Goal: Transaction & Acquisition: Purchase product/service

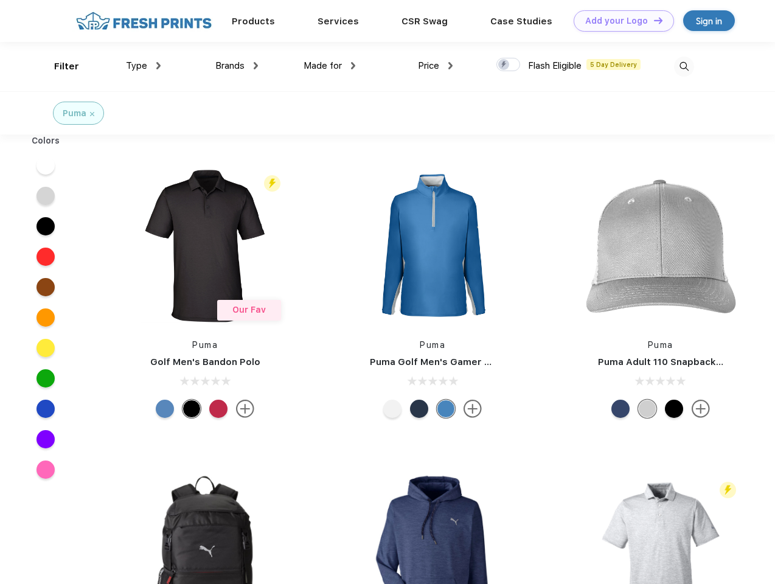
click at [620, 21] on link "Add your Logo Design Tool" at bounding box center [624, 20] width 100 height 21
click at [0, 0] on div "Design Tool" at bounding box center [0, 0] width 0 height 0
click at [653, 20] on link "Add your Logo Design Tool" at bounding box center [624, 20] width 100 height 21
click at [58, 66] on div "Filter" at bounding box center [66, 67] width 25 height 14
click at [144, 66] on span "Type" at bounding box center [136, 65] width 21 height 11
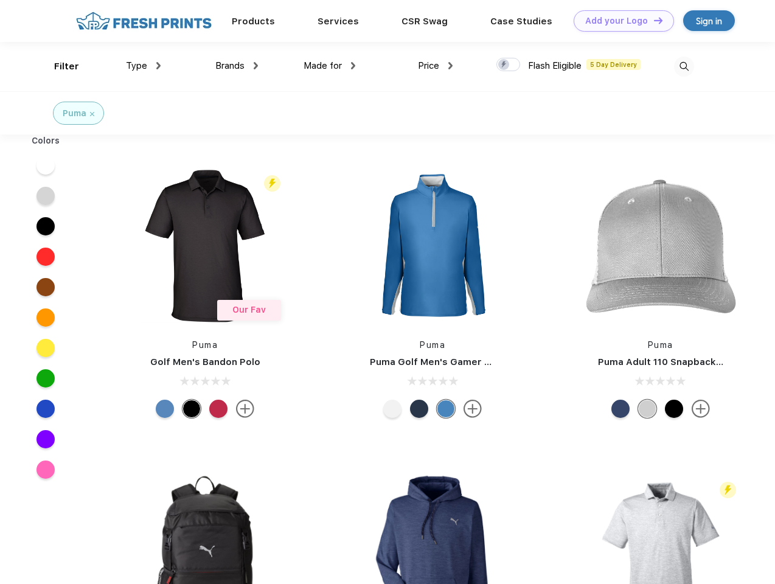
click at [237, 66] on span "Brands" at bounding box center [229, 65] width 29 height 11
click at [330, 66] on span "Made for" at bounding box center [323, 65] width 38 height 11
click at [436, 66] on span "Price" at bounding box center [428, 65] width 21 height 11
click at [509, 65] on div at bounding box center [509, 64] width 24 height 13
click at [505, 65] on input "checkbox" at bounding box center [501, 61] width 8 height 8
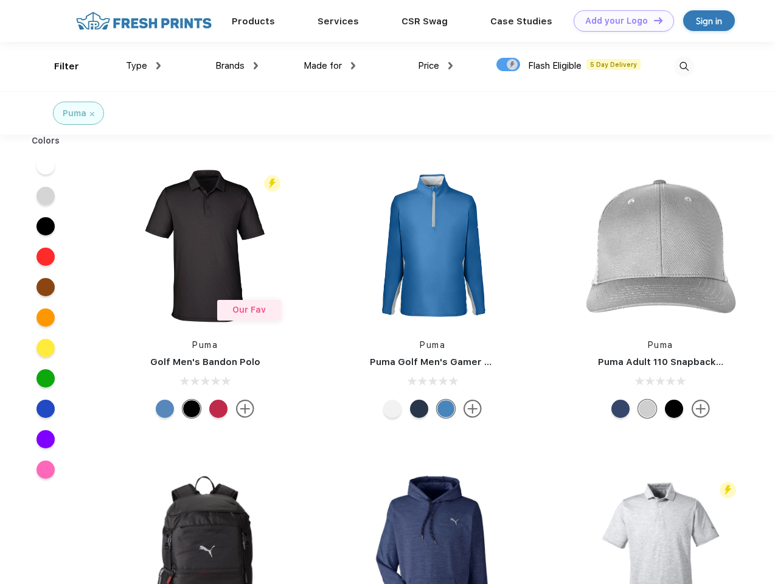
click at [684, 66] on img at bounding box center [684, 67] width 20 height 20
